Goal: Task Accomplishment & Management: Manage account settings

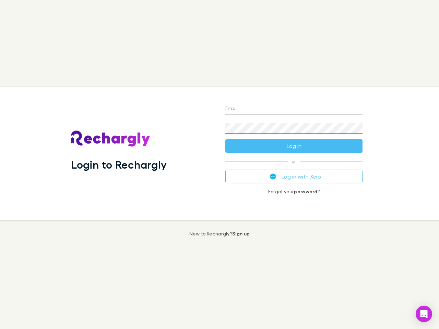
click at [220, 165] on div "Login to Rechargly" at bounding box center [143, 153] width 154 height 133
click at [294, 109] on input "Email" at bounding box center [293, 109] width 137 height 11
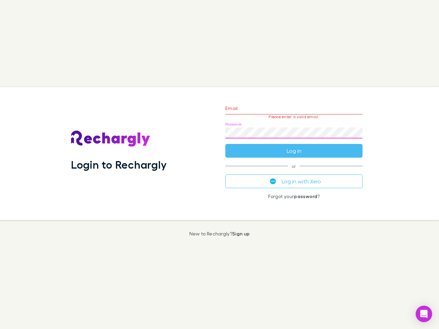
click at [294, 146] on form "Email Please enter a valid email. Password Log in" at bounding box center [293, 128] width 137 height 60
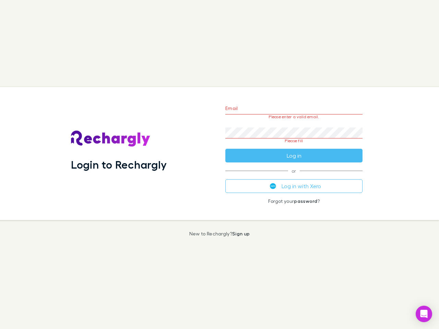
click at [294, 177] on div "Email Please enter a valid email. Password Please fill Log in or Log in with Xe…" at bounding box center [294, 153] width 148 height 133
click at [424, 314] on icon "Open Intercom Messenger" at bounding box center [424, 314] width 7 height 8
